Goal: Task Accomplishment & Management: Use online tool/utility

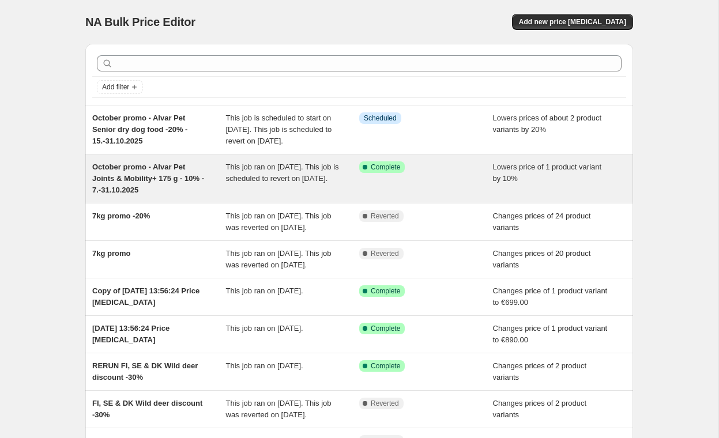
click at [155, 190] on span "October promo - Alvar Pet Joints & Mobility+ 175 g - 10% - 7.-31.10.2025" at bounding box center [148, 179] width 112 height 32
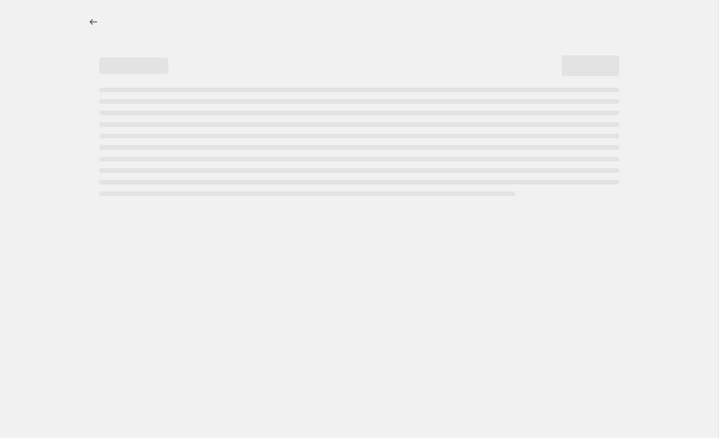
select select "percentage"
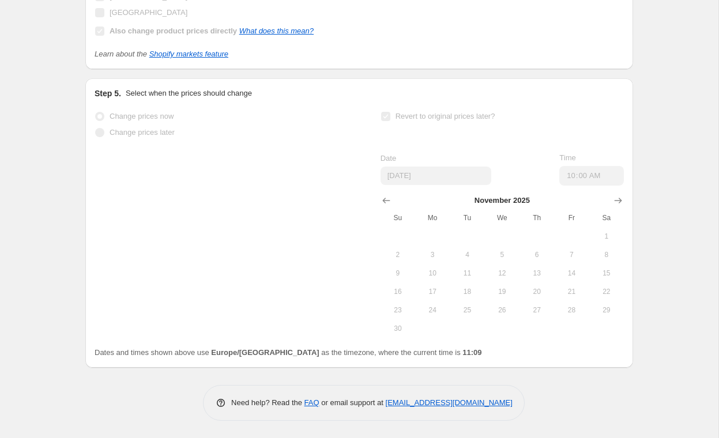
scroll to position [1029, 0]
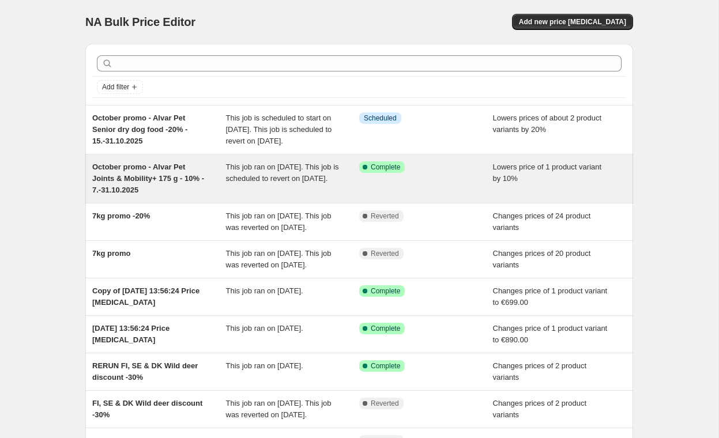
click at [228, 173] on span "This job ran on [DATE]. This job is scheduled to revert on [DATE]." at bounding box center [282, 173] width 113 height 20
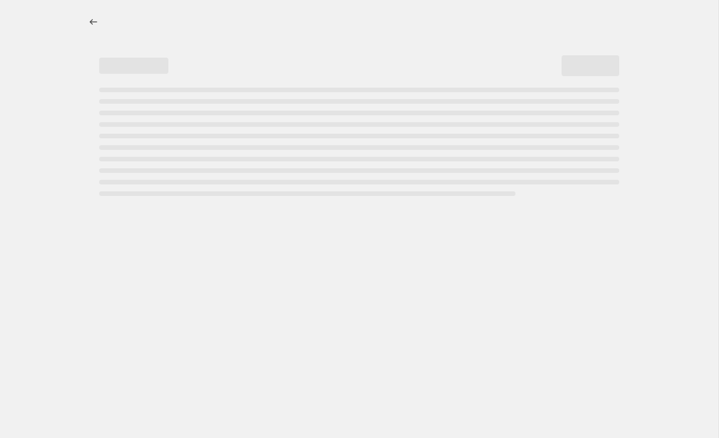
select select "percentage"
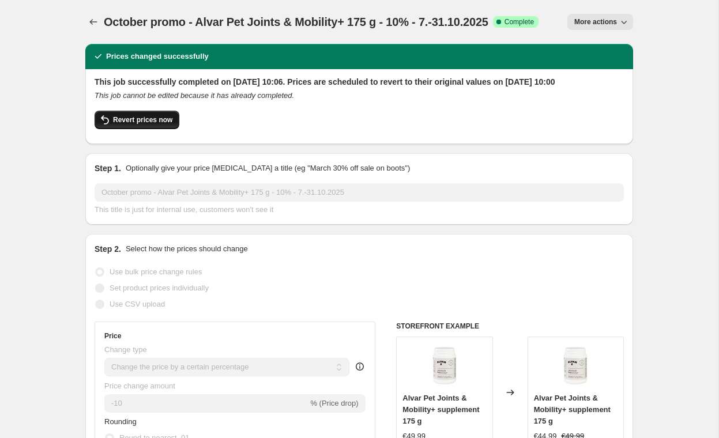
click at [174, 129] on button "Revert prices now" at bounding box center [137, 120] width 85 height 18
checkbox input "false"
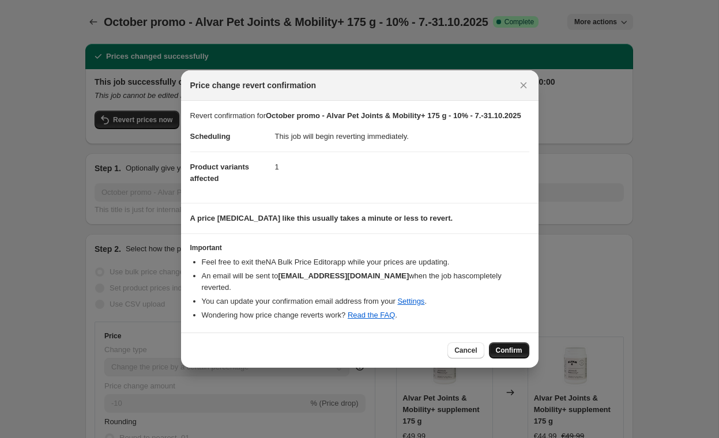
click at [508, 349] on span "Confirm" at bounding box center [509, 350] width 27 height 9
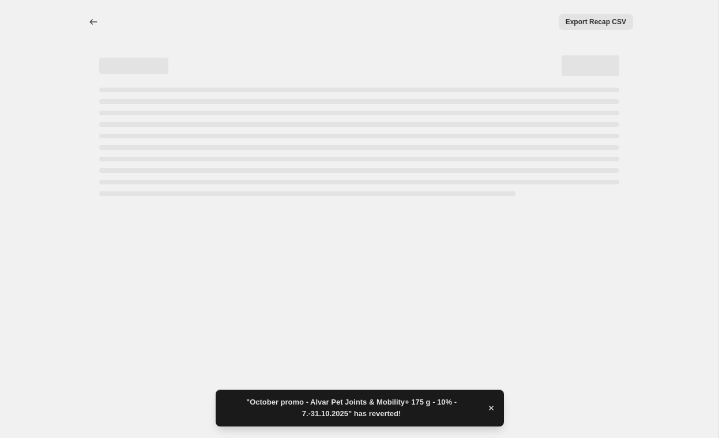
select select "percentage"
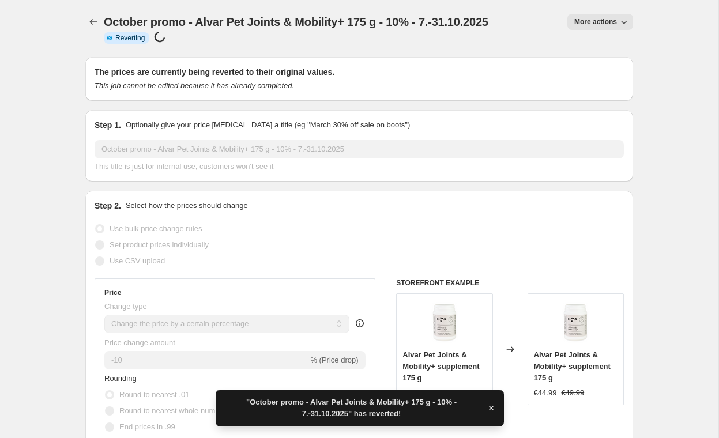
checkbox input "true"
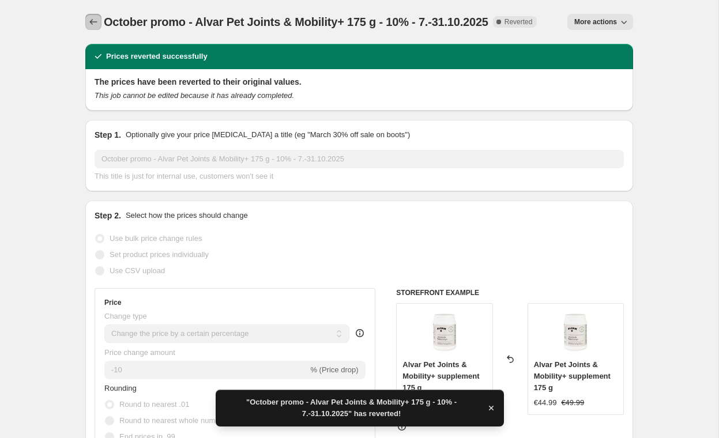
click at [88, 21] on icon "Price change jobs" at bounding box center [94, 22] width 12 height 12
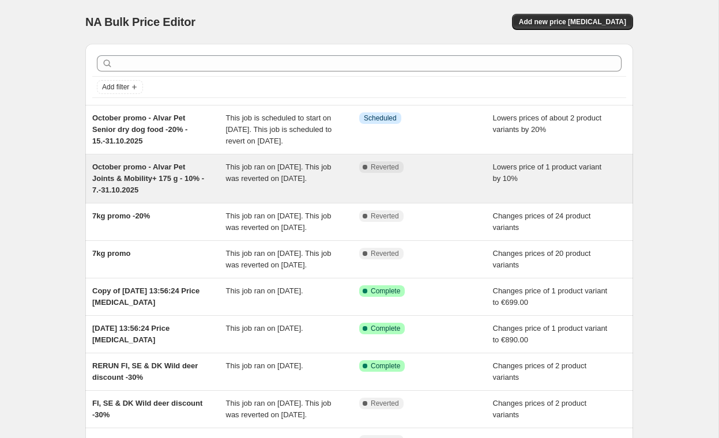
click at [197, 187] on span "October promo - Alvar Pet Joints & Mobility+ 175 g - 10% - 7.-31.10.2025" at bounding box center [148, 179] width 112 height 32
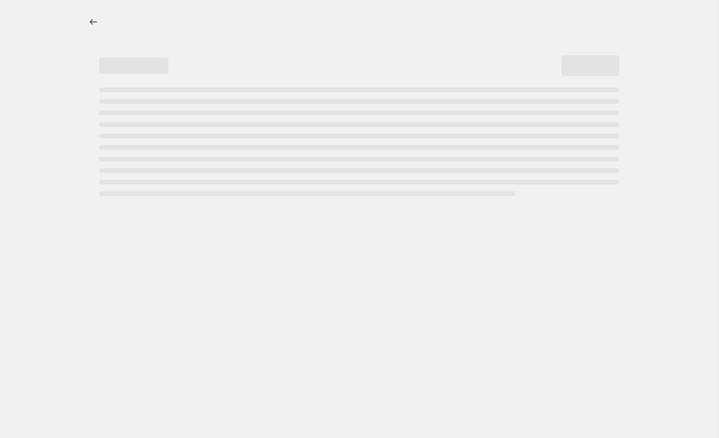
select select "percentage"
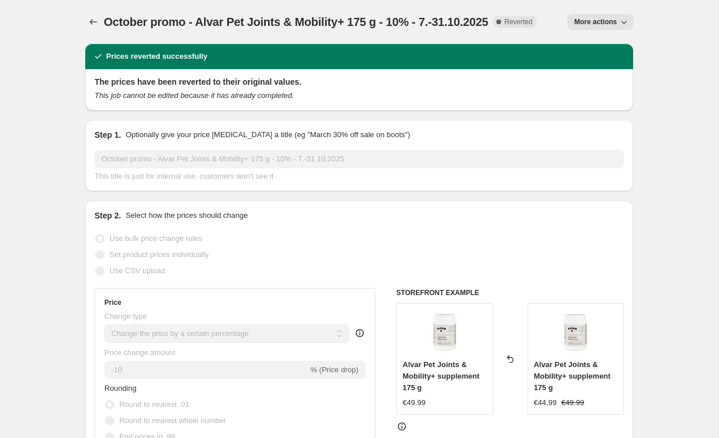
click at [625, 20] on icon "button" at bounding box center [624, 22] width 12 height 12
click at [623, 45] on span "Copy to new job" at bounding box center [601, 45] width 54 height 9
select select "percentage"
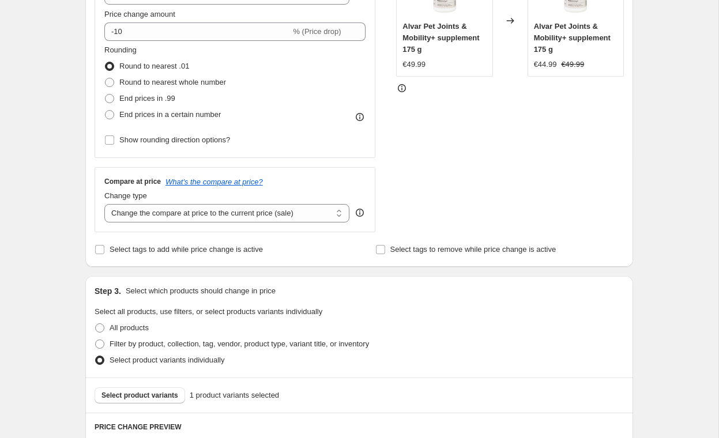
scroll to position [250, 0]
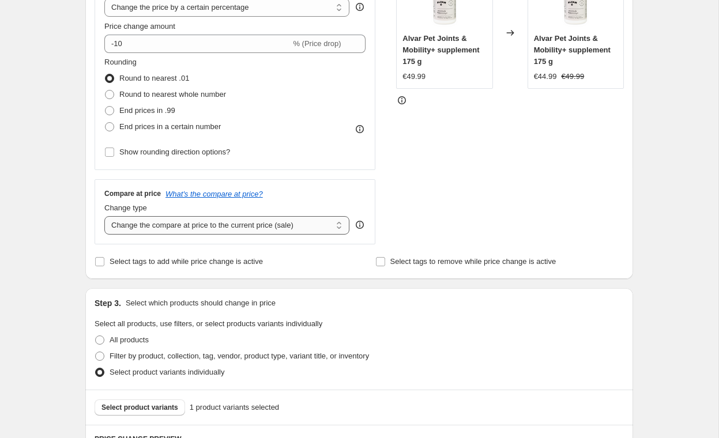
click at [337, 225] on select "Change the compare at price to the current price (sale) Change the compare at p…" at bounding box center [226, 225] width 245 height 18
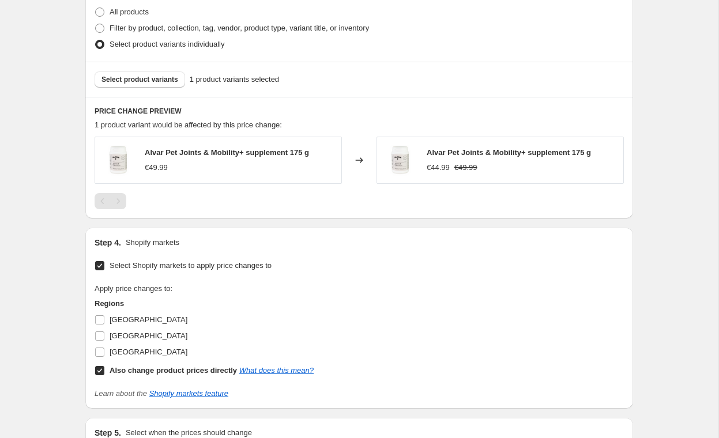
scroll to position [579, 0]
click at [99, 316] on input "[GEOGRAPHIC_DATA]" at bounding box center [99, 318] width 9 height 9
checkbox input "true"
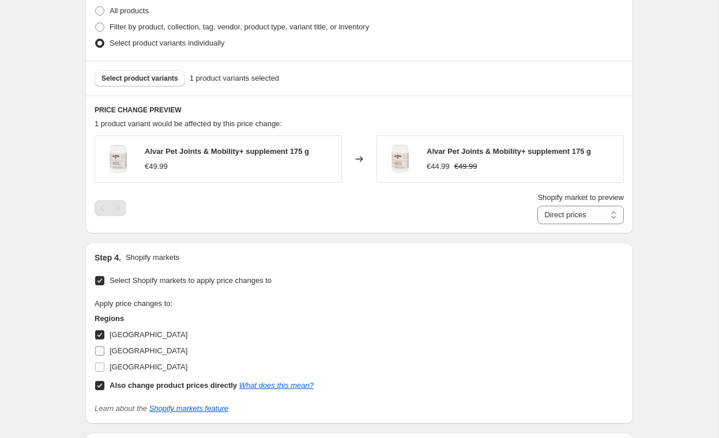
click at [102, 350] on input "[GEOGRAPHIC_DATA]" at bounding box center [99, 351] width 9 height 9
checkbox input "true"
click at [102, 367] on input "[GEOGRAPHIC_DATA]" at bounding box center [99, 367] width 9 height 9
checkbox input "true"
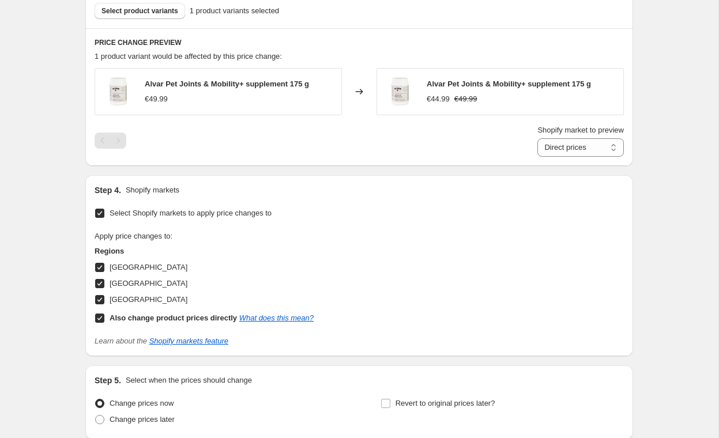
scroll to position [649, 0]
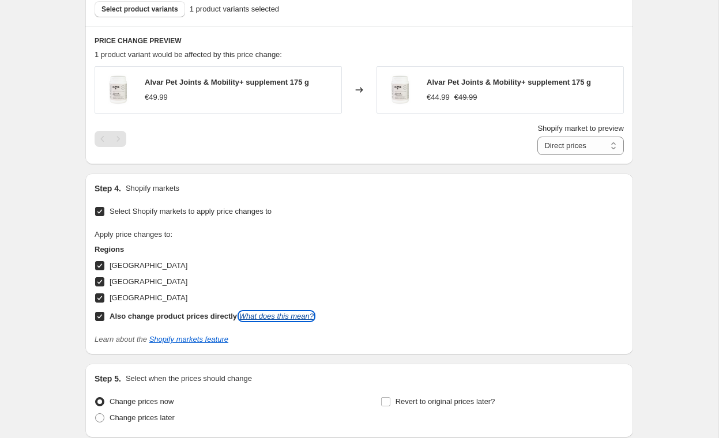
click at [281, 314] on link "What does this mean?" at bounding box center [276, 316] width 74 height 9
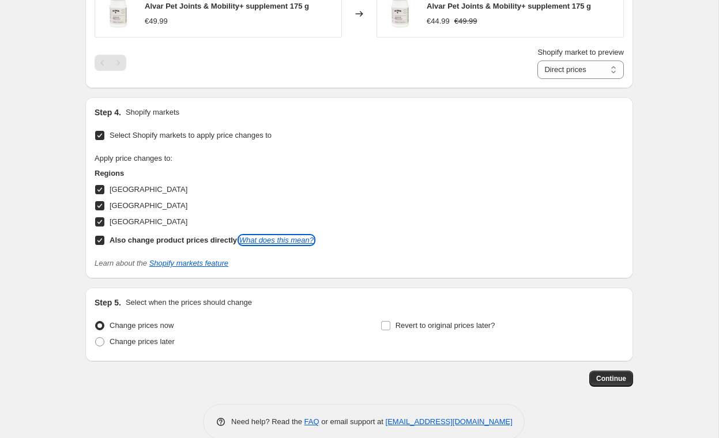
scroll to position [743, 0]
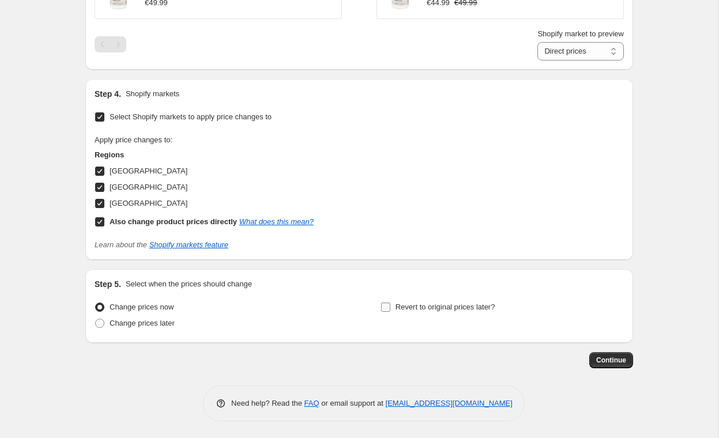
click at [388, 305] on input "Revert to original prices later?" at bounding box center [385, 307] width 9 height 9
checkbox input "true"
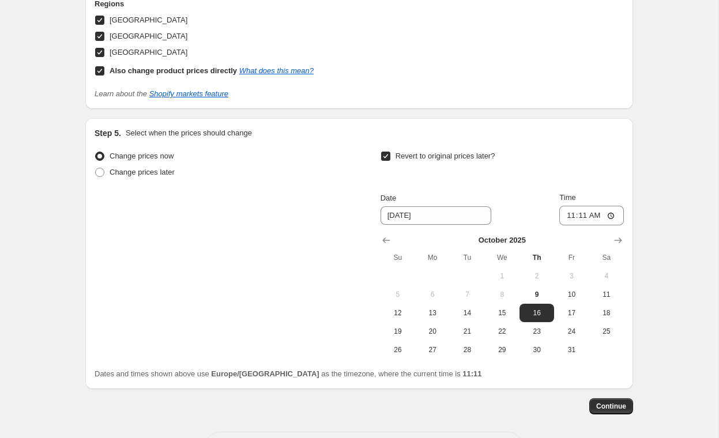
scroll to position [940, 0]
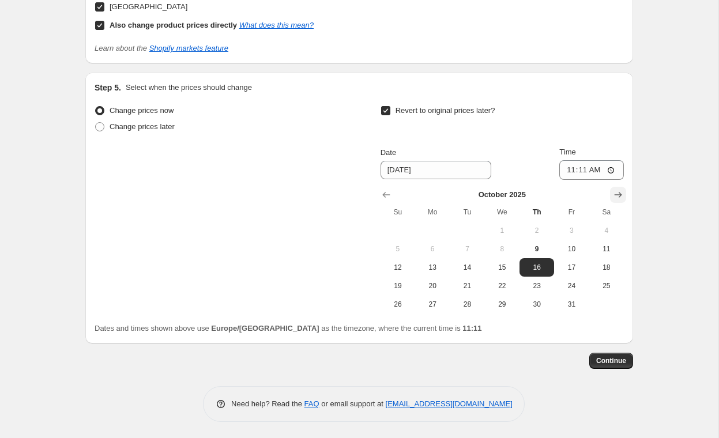
click at [616, 194] on icon "Show next month, November 2025" at bounding box center [618, 196] width 7 height 6
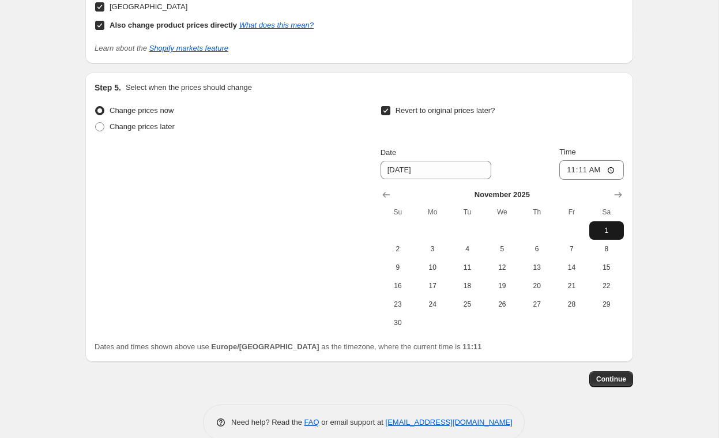
click at [602, 227] on span "1" at bounding box center [606, 230] width 25 height 9
type input "[DATE]"
click at [583, 170] on input "11:11" at bounding box center [591, 170] width 65 height 20
type input "10:00"
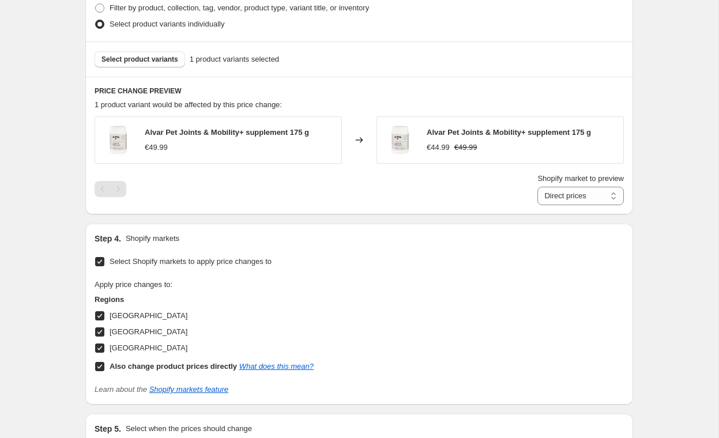
scroll to position [604, 0]
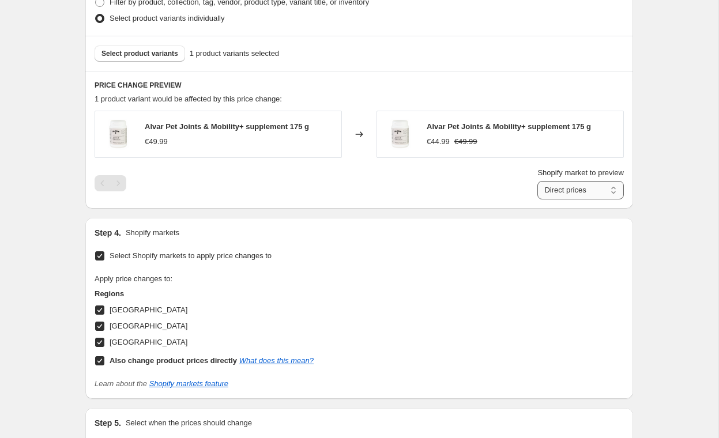
click at [573, 181] on select "Direct prices [GEOGRAPHIC_DATA] [GEOGRAPHIC_DATA] [GEOGRAPHIC_DATA]" at bounding box center [580, 190] width 86 height 18
click at [537, 199] on select "Direct prices [GEOGRAPHIC_DATA] [GEOGRAPHIC_DATA] [GEOGRAPHIC_DATA]" at bounding box center [580, 190] width 86 height 18
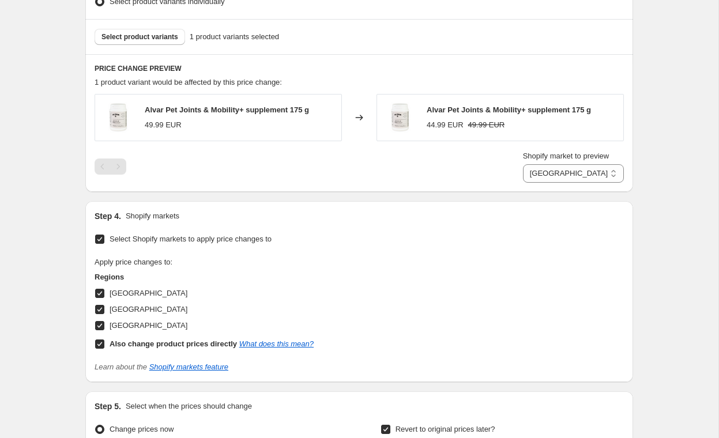
scroll to position [622, 0]
click at [585, 170] on select "Direct prices [GEOGRAPHIC_DATA] [GEOGRAPHIC_DATA] [GEOGRAPHIC_DATA]" at bounding box center [573, 173] width 101 height 18
select select "22220931328"
click at [532, 182] on select "Direct prices [GEOGRAPHIC_DATA] [GEOGRAPHIC_DATA] [GEOGRAPHIC_DATA]" at bounding box center [573, 173] width 101 height 18
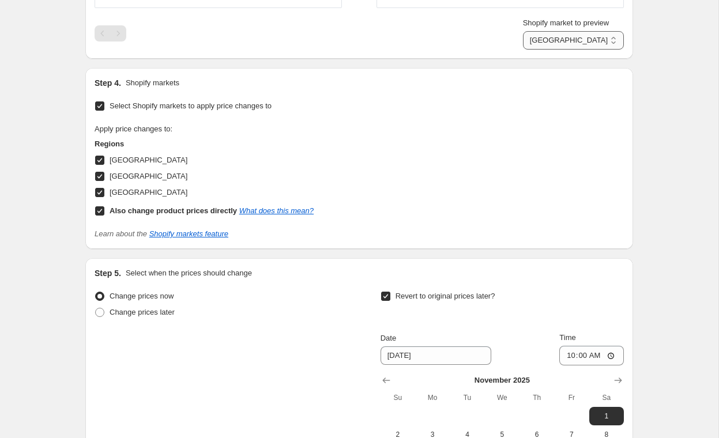
scroll to position [958, 0]
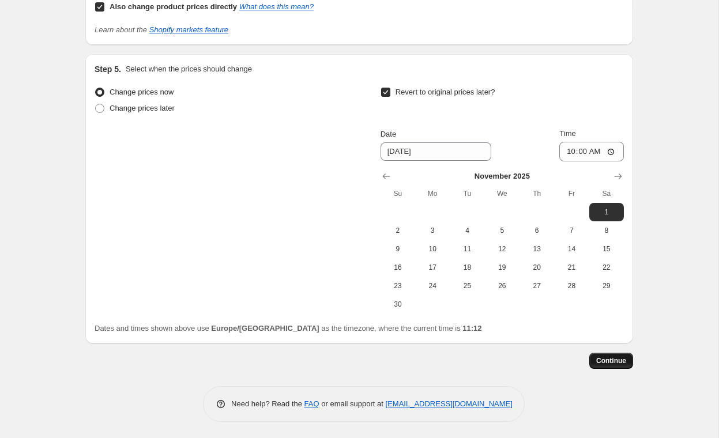
click at [607, 357] on span "Continue" at bounding box center [611, 360] width 30 height 9
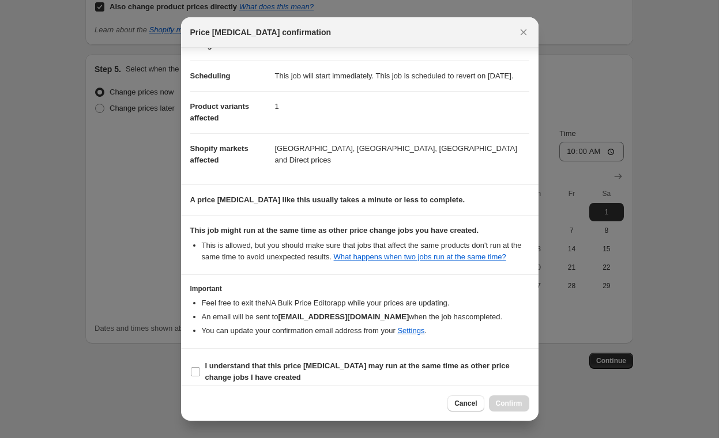
scroll to position [123, 0]
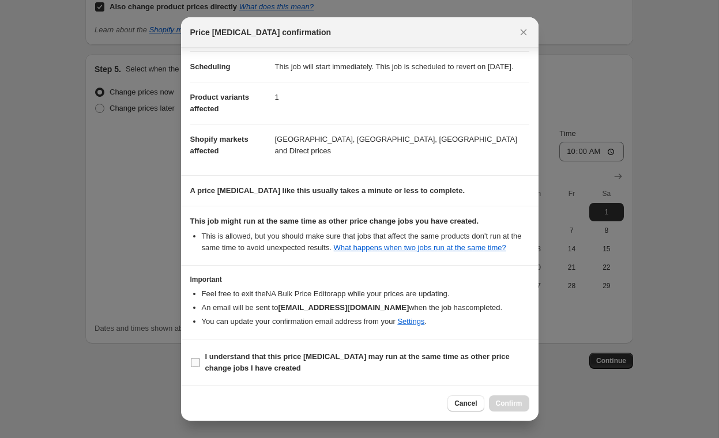
click at [306, 359] on b "I understand that this price [MEDICAL_DATA] may run at the same time as other p…" at bounding box center [357, 362] width 304 height 20
click at [200, 359] on input "I understand that this price [MEDICAL_DATA] may run at the same time as other p…" at bounding box center [195, 362] width 9 height 9
checkbox input "true"
click at [516, 402] on span "Confirm" at bounding box center [509, 403] width 27 height 9
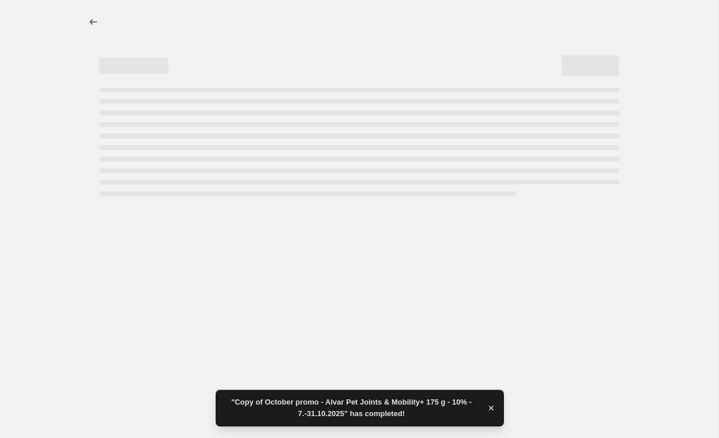
select select "percentage"
select select "22220931328"
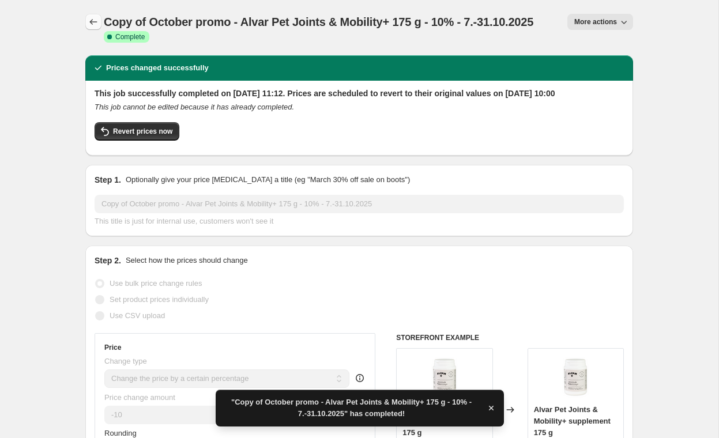
click at [90, 18] on icon "Price change jobs" at bounding box center [94, 22] width 12 height 12
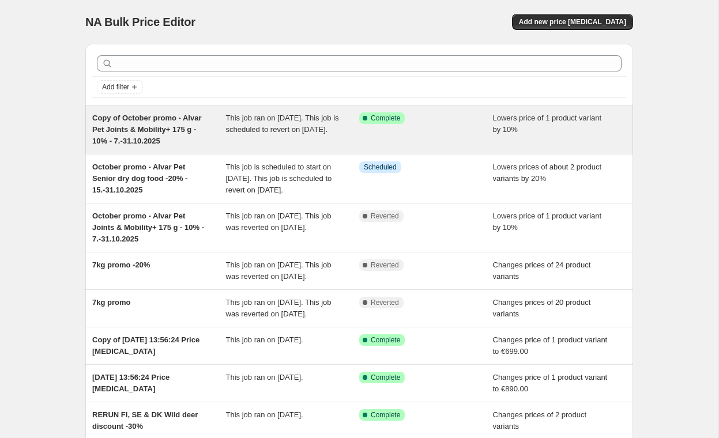
click at [160, 132] on span "Copy of October promo - Alvar Pet Joints & Mobility+ 175 g - 10% - 7.-31.10.2025" at bounding box center [146, 130] width 109 height 32
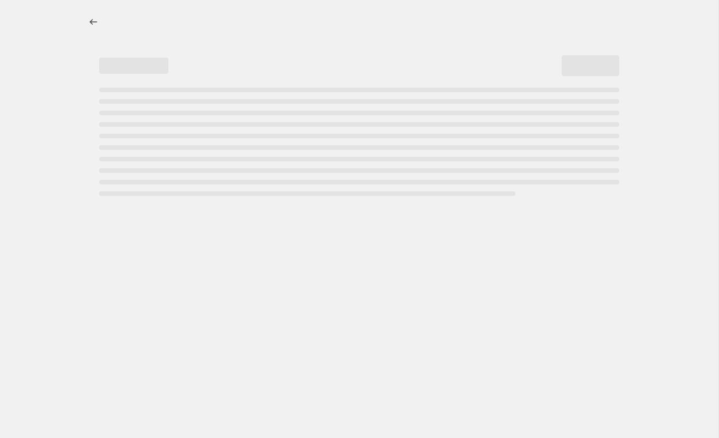
select select "percentage"
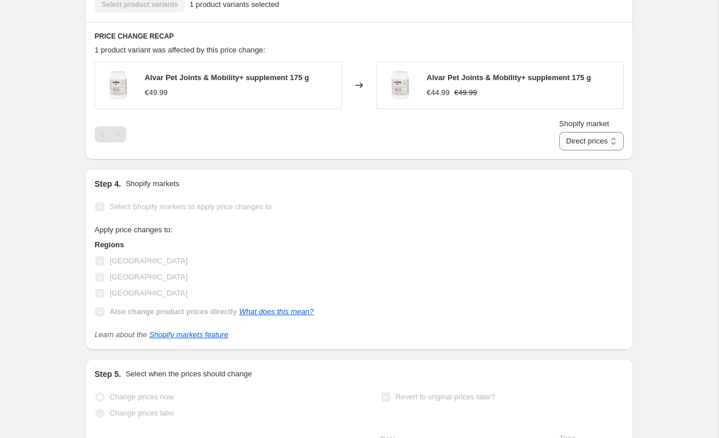
scroll to position [795, 0]
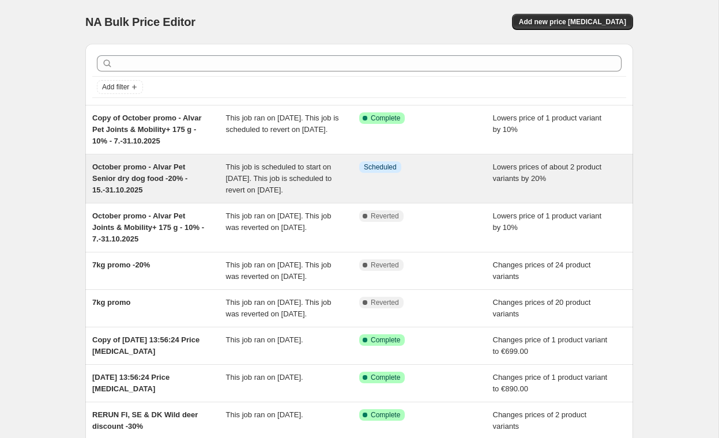
click at [157, 170] on span "October promo - Alvar Pet Senior dry dog food -20% - 15.-31.10.2025" at bounding box center [139, 179] width 95 height 32
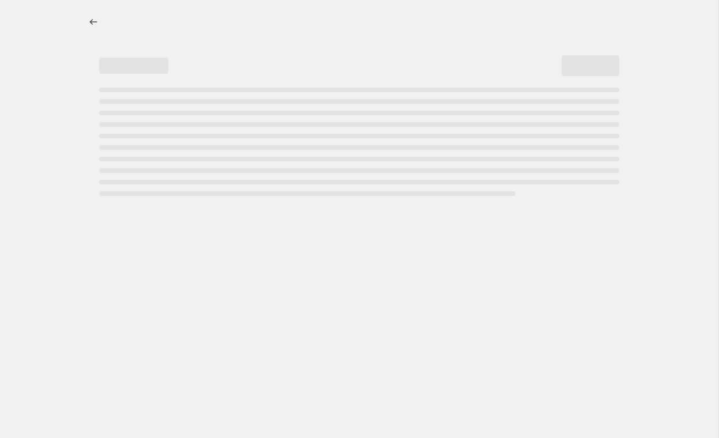
select select "percentage"
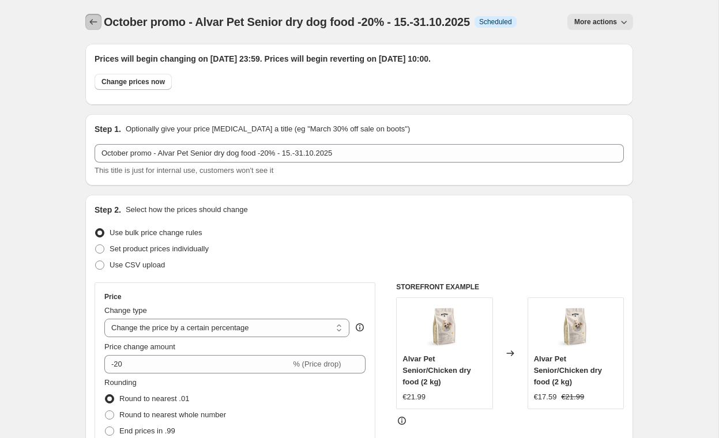
click at [93, 22] on icon "Price change jobs" at bounding box center [94, 22] width 12 height 12
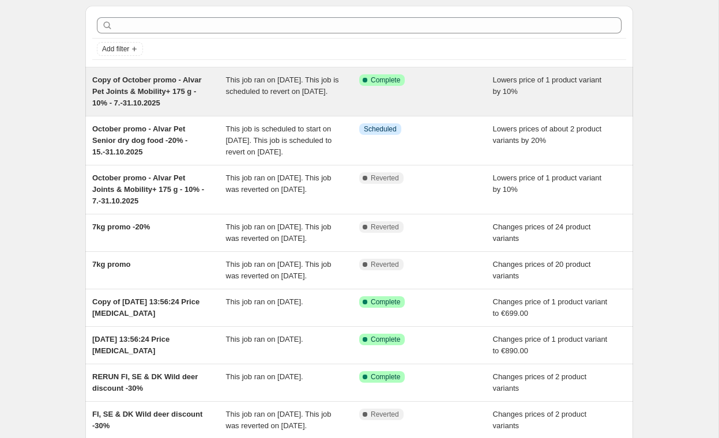
scroll to position [32, 0]
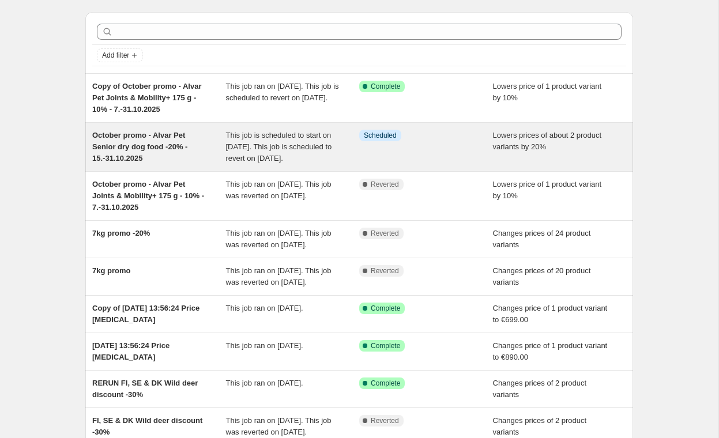
click at [145, 148] on span "October promo - Alvar Pet Senior dry dog food -20% - 15.-31.10.2025" at bounding box center [139, 147] width 95 height 32
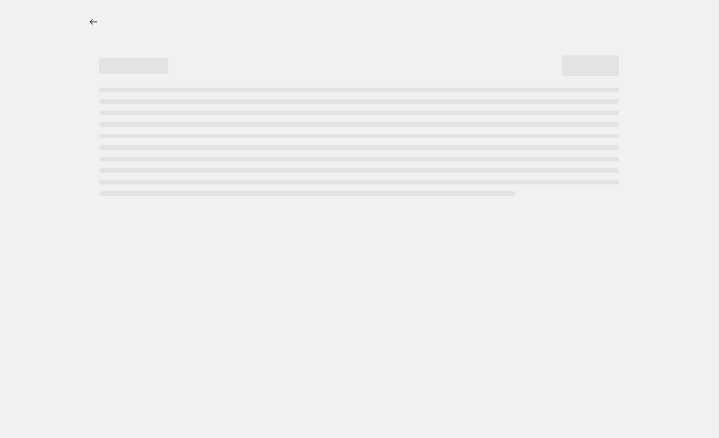
select select "percentage"
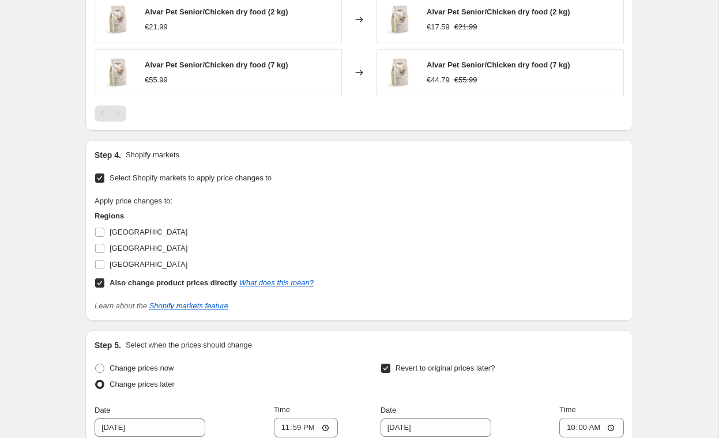
scroll to position [790, 0]
click at [120, 261] on span "[GEOGRAPHIC_DATA]" at bounding box center [149, 263] width 78 height 9
click at [104, 261] on input "[GEOGRAPHIC_DATA]" at bounding box center [99, 263] width 9 height 9
checkbox input "true"
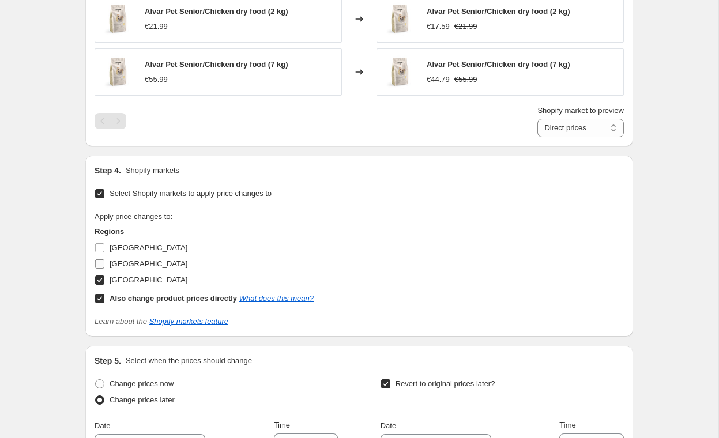
click at [123, 262] on span "[GEOGRAPHIC_DATA]" at bounding box center [149, 263] width 78 height 9
click at [104, 262] on input "[GEOGRAPHIC_DATA]" at bounding box center [99, 263] width 9 height 9
checkbox input "true"
click at [127, 250] on span "[GEOGRAPHIC_DATA]" at bounding box center [149, 247] width 78 height 9
click at [104, 250] on input "[GEOGRAPHIC_DATA]" at bounding box center [99, 247] width 9 height 9
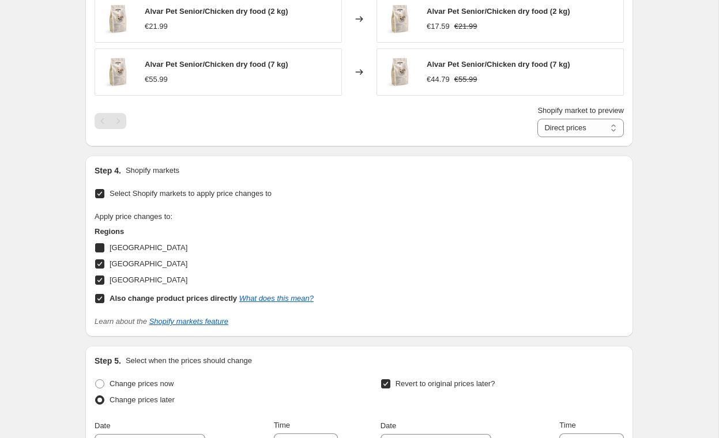
checkbox input "true"
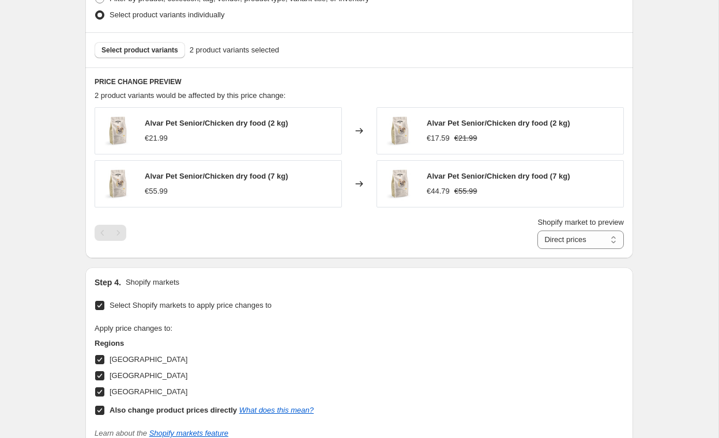
scroll to position [642, 0]
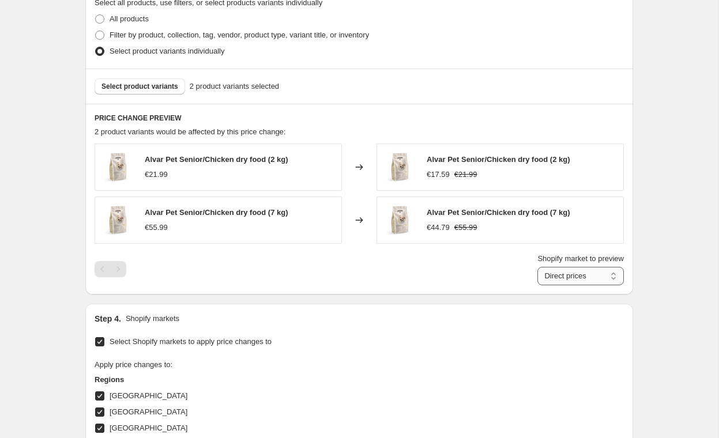
click at [591, 280] on select "Direct prices [GEOGRAPHIC_DATA] [GEOGRAPHIC_DATA] [GEOGRAPHIC_DATA]" at bounding box center [580, 276] width 86 height 18
click at [537, 285] on select "Direct prices [GEOGRAPHIC_DATA] [GEOGRAPHIC_DATA] [GEOGRAPHIC_DATA]" at bounding box center [580, 276] width 86 height 18
click at [600, 274] on select "Direct prices [GEOGRAPHIC_DATA] [GEOGRAPHIC_DATA] [GEOGRAPHIC_DATA]" at bounding box center [573, 276] width 101 height 18
select select "22220931328"
click at [532, 285] on select "Direct prices [GEOGRAPHIC_DATA] [GEOGRAPHIC_DATA] [GEOGRAPHIC_DATA]" at bounding box center [573, 276] width 101 height 18
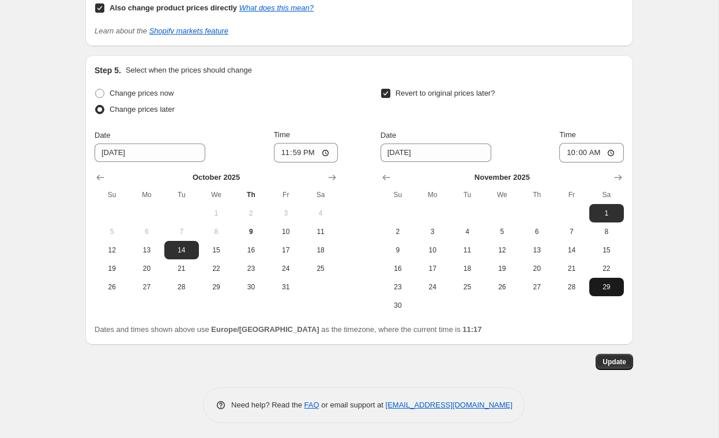
scroll to position [1082, 0]
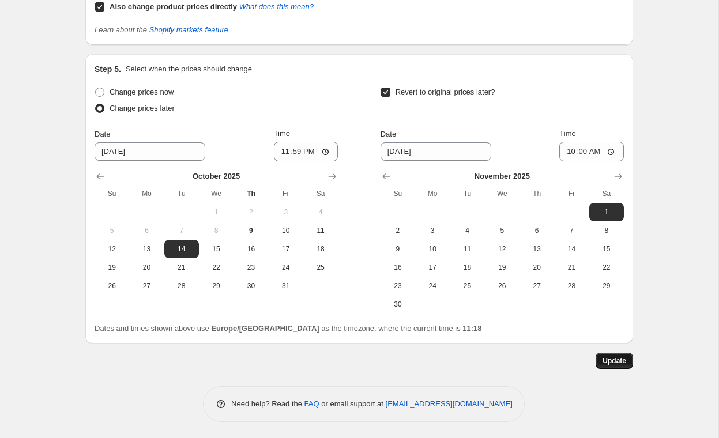
click at [613, 360] on span "Update" at bounding box center [615, 360] width 24 height 9
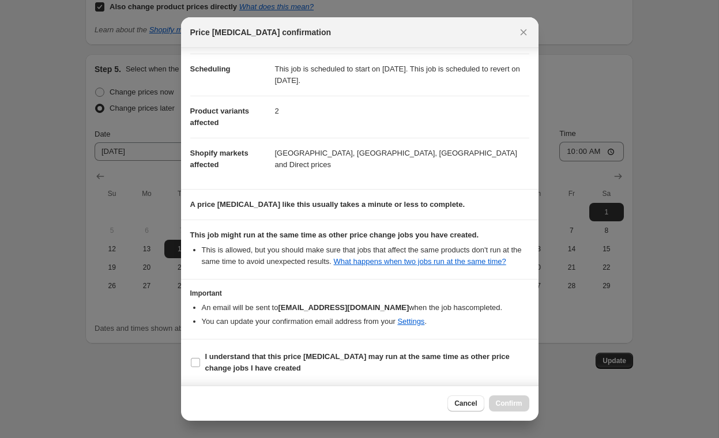
scroll to position [97, 0]
click at [293, 357] on b "I understand that this price [MEDICAL_DATA] may run at the same time as other p…" at bounding box center [357, 362] width 304 height 20
click at [200, 358] on input "I understand that this price [MEDICAL_DATA] may run at the same time as other p…" at bounding box center [195, 362] width 9 height 9
checkbox input "true"
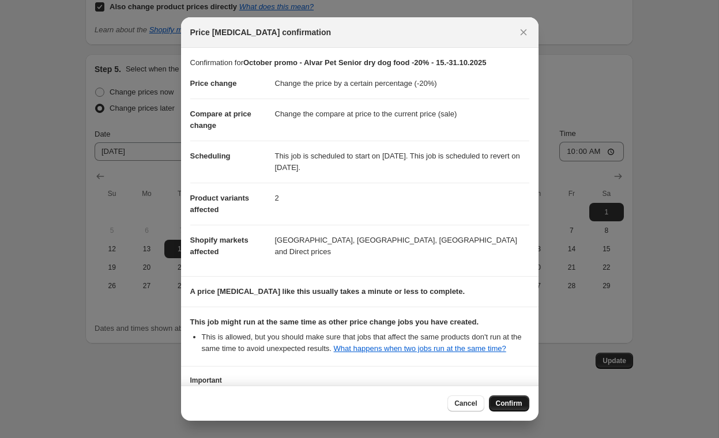
click at [498, 403] on span "Confirm" at bounding box center [509, 403] width 27 height 9
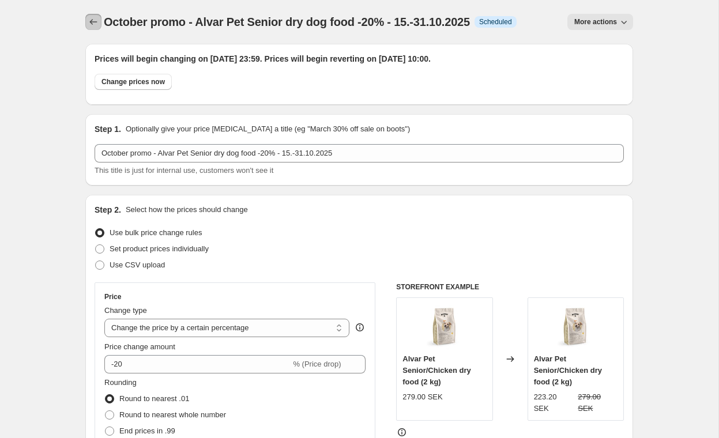
click at [92, 24] on icon "Price change jobs" at bounding box center [93, 22] width 7 height 6
